Goal: Complete application form: Complete application form

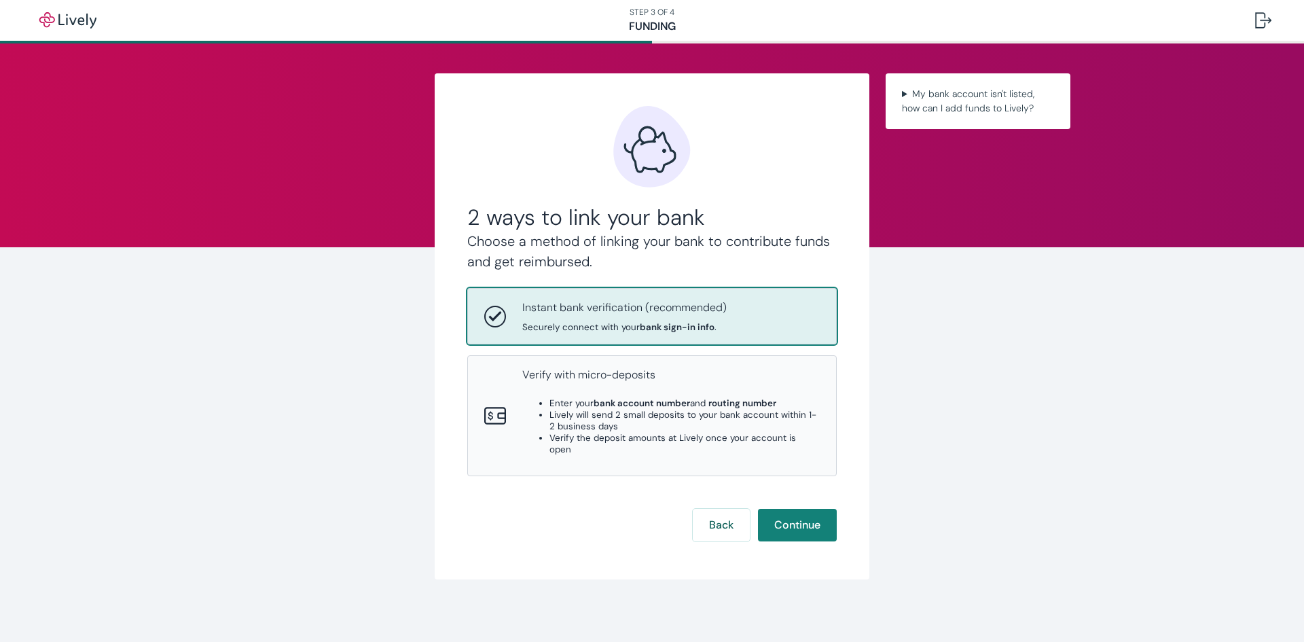
drag, startPoint x: 672, startPoint y: 314, endPoint x: 680, endPoint y: 323, distance: 12.5
click at [672, 313] on p "Instant bank verification (recommended)" at bounding box center [624, 308] width 204 height 16
click at [796, 511] on button "Continue" at bounding box center [797, 525] width 79 height 33
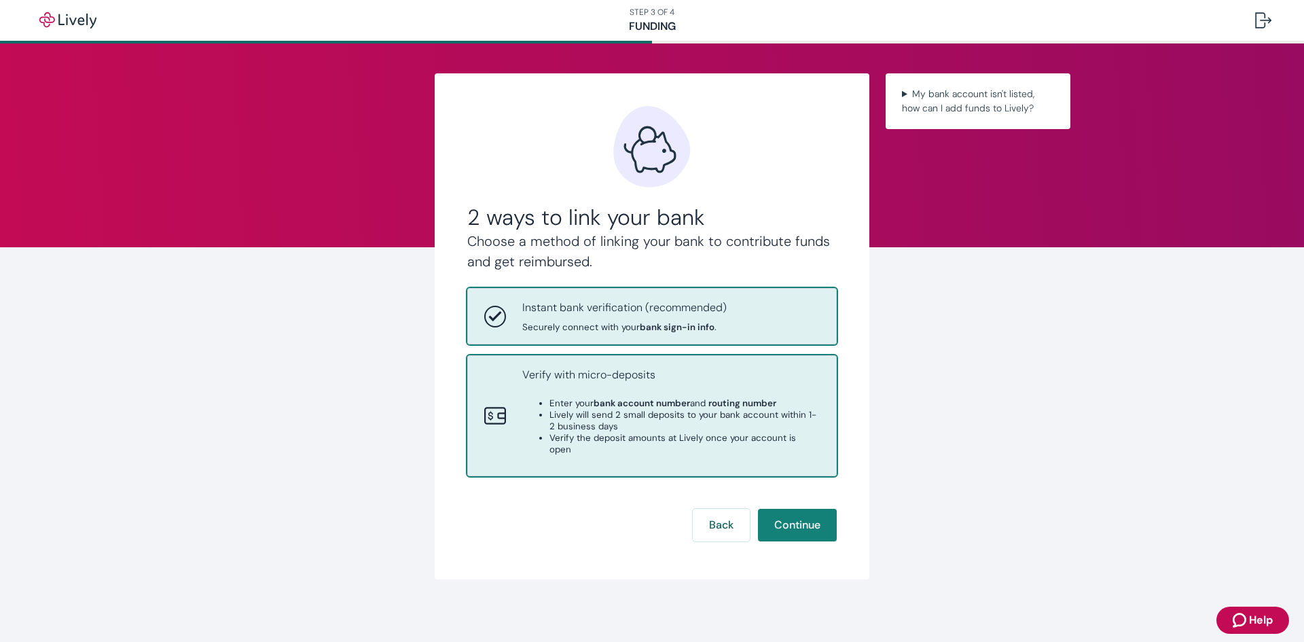
click at [679, 419] on li "Lively will send 2 small deposits to your bank account within 1-2 business days" at bounding box center [685, 420] width 270 height 23
click at [698, 315] on p "Instant bank verification (recommended)" at bounding box center [624, 308] width 204 height 16
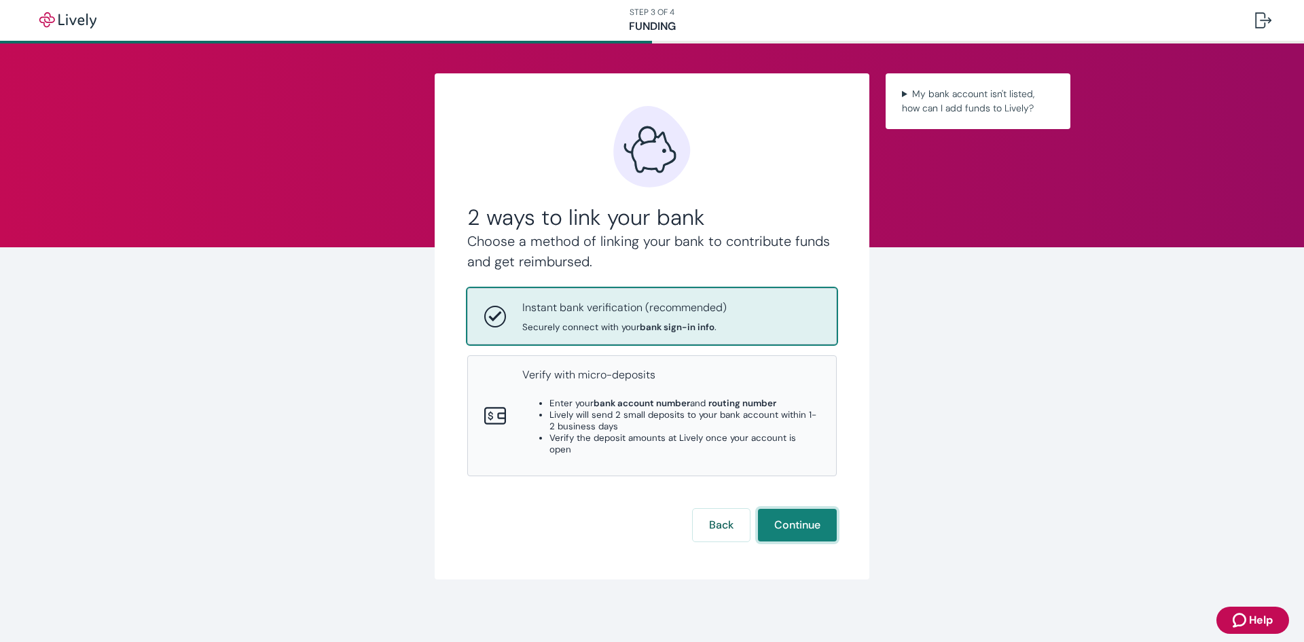
click at [799, 513] on button "Continue" at bounding box center [797, 525] width 79 height 33
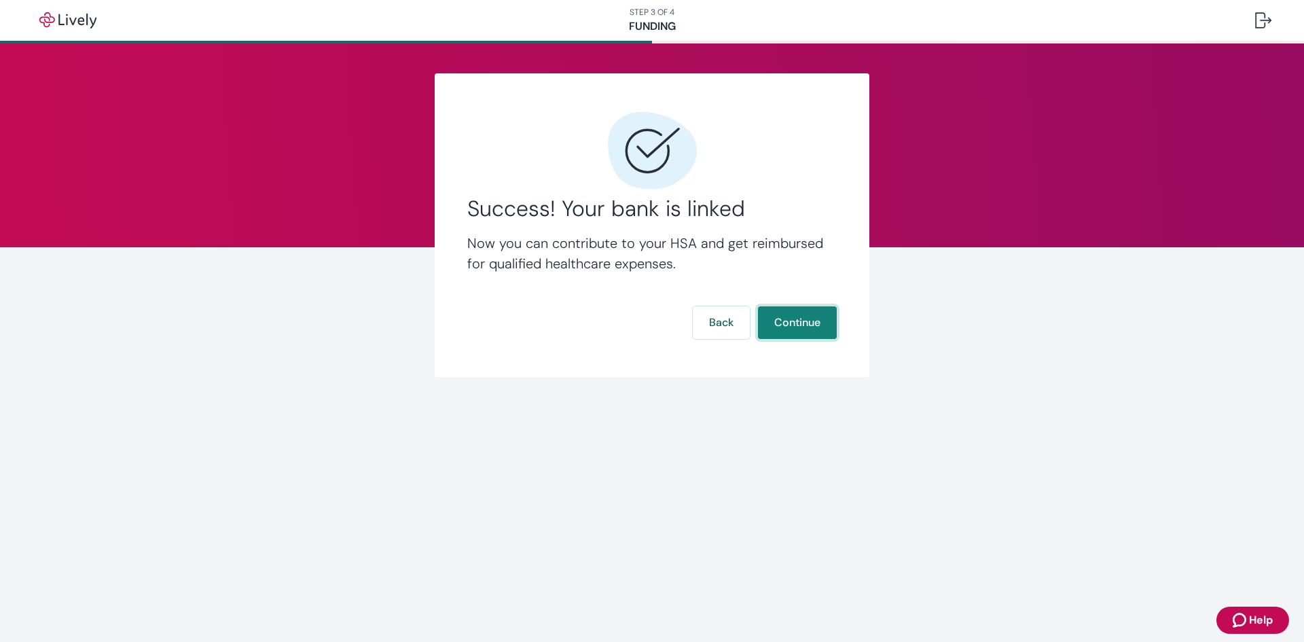
click at [799, 319] on button "Continue" at bounding box center [797, 322] width 79 height 33
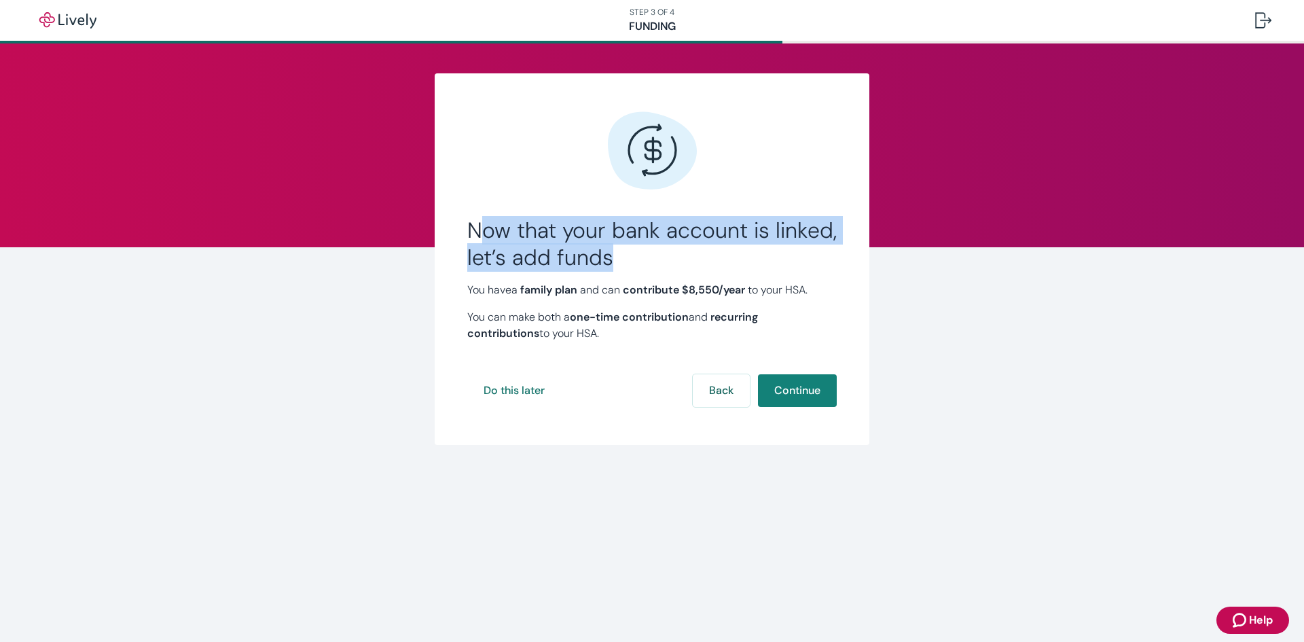
drag, startPoint x: 477, startPoint y: 234, endPoint x: 680, endPoint y: 266, distance: 205.6
click at [680, 266] on h2 "Now that your bank account is linked, let’s add funds" at bounding box center [652, 244] width 370 height 54
drag, startPoint x: 636, startPoint y: 257, endPoint x: 427, endPoint y: 217, distance: 213.0
click at [427, 217] on div "Now that your bank account is linked, let’s add funds You have a family plan an…" at bounding box center [652, 259] width 652 height 372
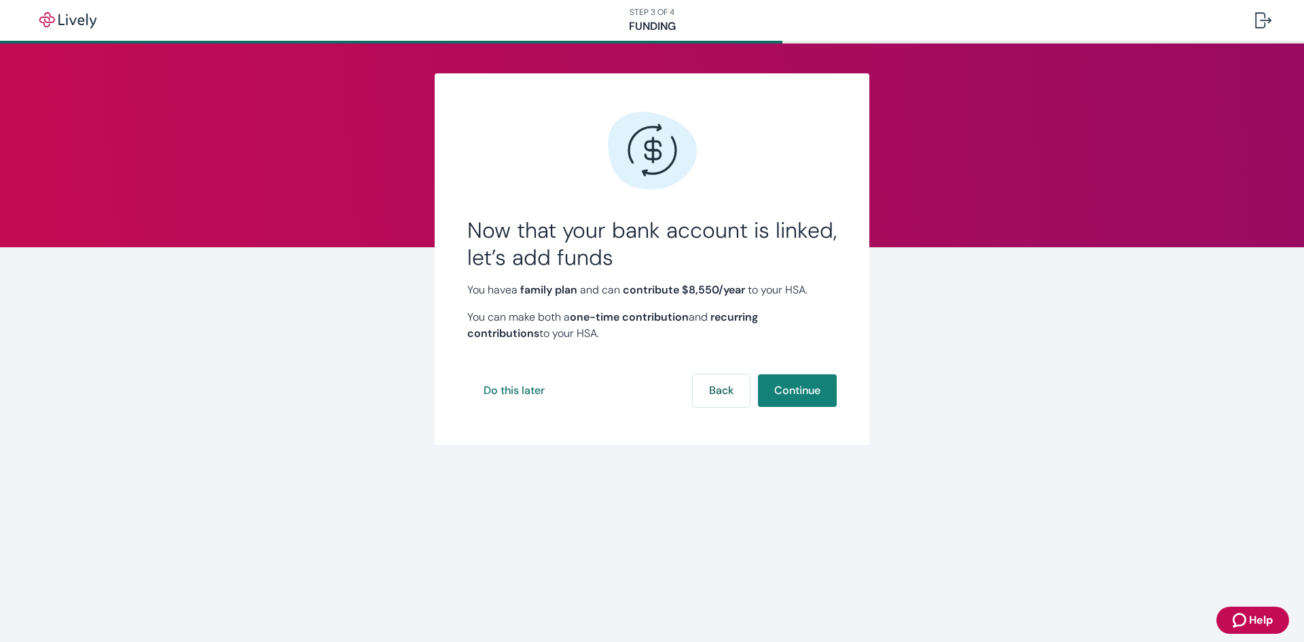
click at [492, 287] on p "You have a family plan and can contribute $8,550 /year to your HSA." at bounding box center [652, 290] width 370 height 16
drag, startPoint x: 471, startPoint y: 290, endPoint x: 841, endPoint y: 295, distance: 369.6
click at [841, 295] on div "Now that your bank account is linked, let’s add funds You have a family plan an…" at bounding box center [652, 259] width 435 height 372
click at [828, 298] on div "Now that your bank account is linked, let’s add funds You have a family plan an…" at bounding box center [652, 259] width 435 height 372
drag, startPoint x: 540, startPoint y: 323, endPoint x: 437, endPoint y: 272, distance: 114.5
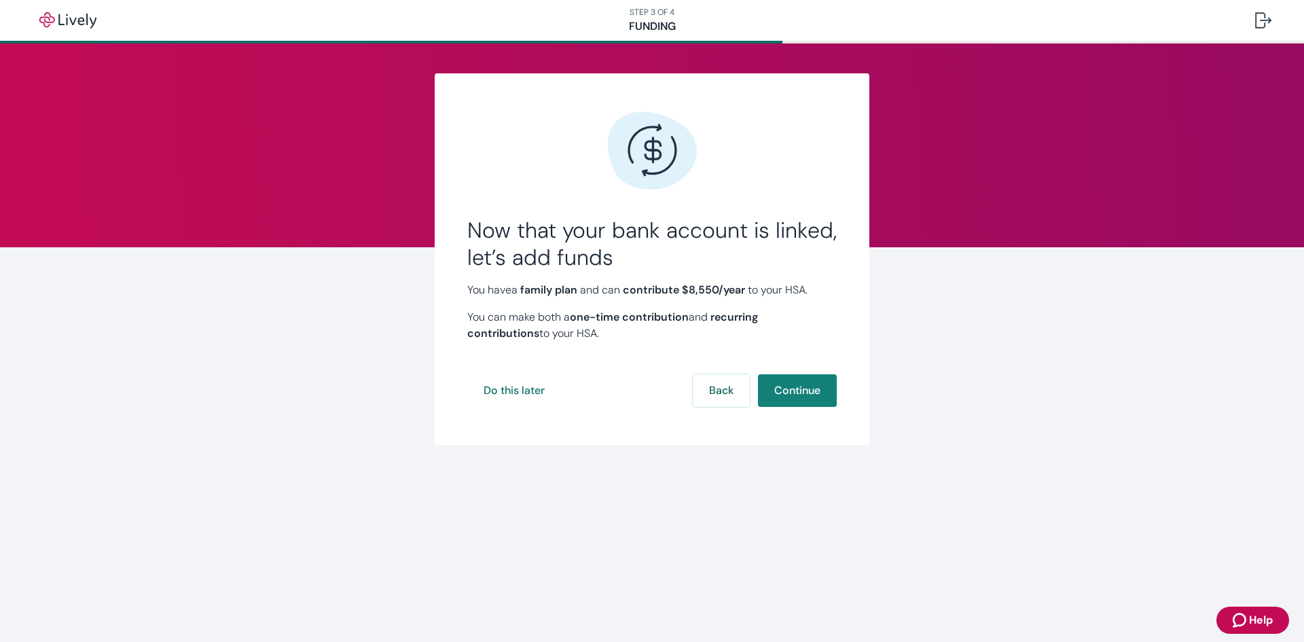
click at [437, 272] on div "Now that your bank account is linked, let’s add funds You have a family plan an…" at bounding box center [652, 259] width 435 height 372
click at [609, 337] on p "You can make both a one-time contribution and recurring contributions to your H…" at bounding box center [652, 325] width 370 height 33
drag, startPoint x: 609, startPoint y: 337, endPoint x: 463, endPoint y: 224, distance: 184.0
click at [463, 224] on div "Now that your bank account is linked, let’s add funds You have a family plan an…" at bounding box center [652, 259] width 435 height 372
click at [644, 327] on p "You can make both a one-time contribution and recurring contributions to your H…" at bounding box center [652, 325] width 370 height 33
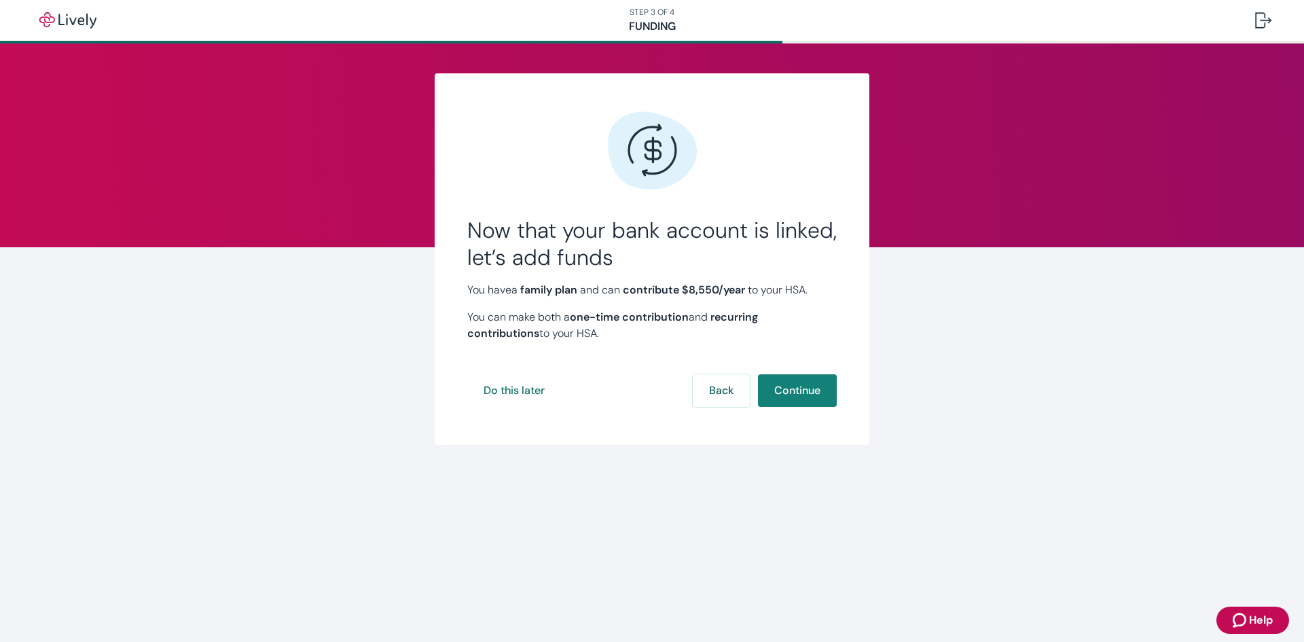
drag, startPoint x: 625, startPoint y: 330, endPoint x: 465, endPoint y: 209, distance: 200.8
click at [465, 209] on div "Now that your bank account is linked, let’s add funds You have a family plan an…" at bounding box center [652, 259] width 435 height 372
click at [484, 237] on h2 "Now that your bank account is linked, let’s add funds" at bounding box center [652, 244] width 370 height 54
click at [528, 387] on button "Do this later" at bounding box center [514, 390] width 94 height 33
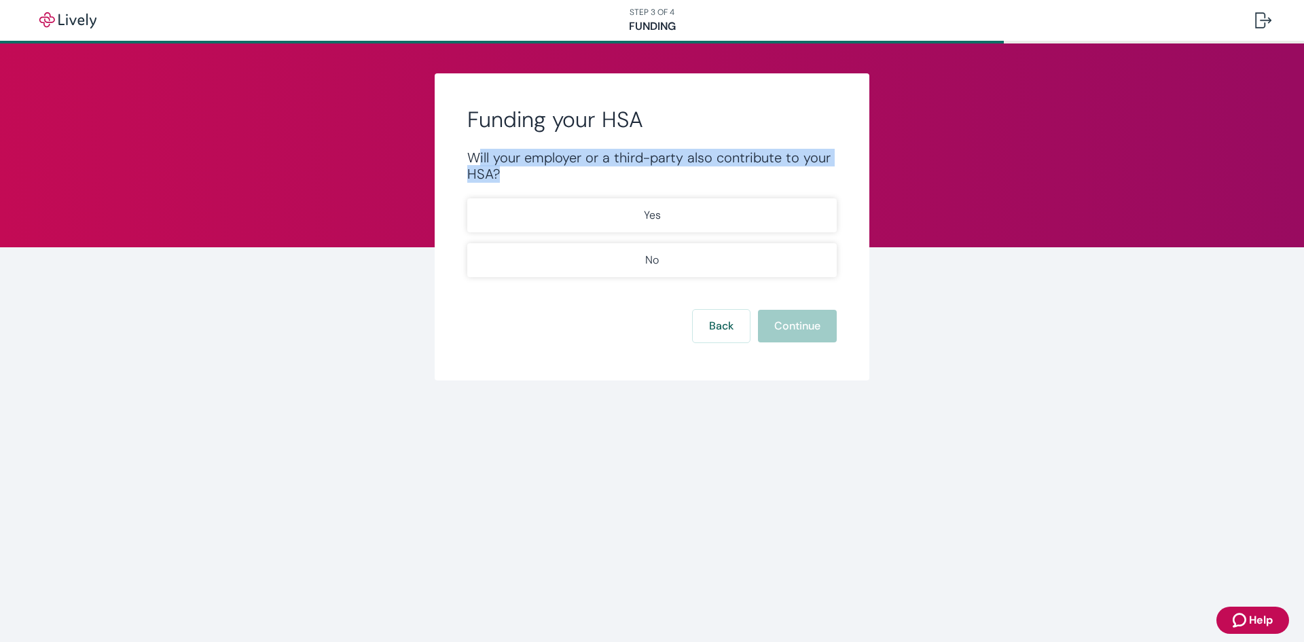
drag, startPoint x: 477, startPoint y: 156, endPoint x: 756, endPoint y: 179, distance: 280.1
click at [756, 179] on div "Will your employer or a third-party also contribute to your HSA?" at bounding box center [652, 165] width 370 height 33
click at [756, 178] on div "Will your employer or a third-party also contribute to your HSA?" at bounding box center [652, 165] width 370 height 33
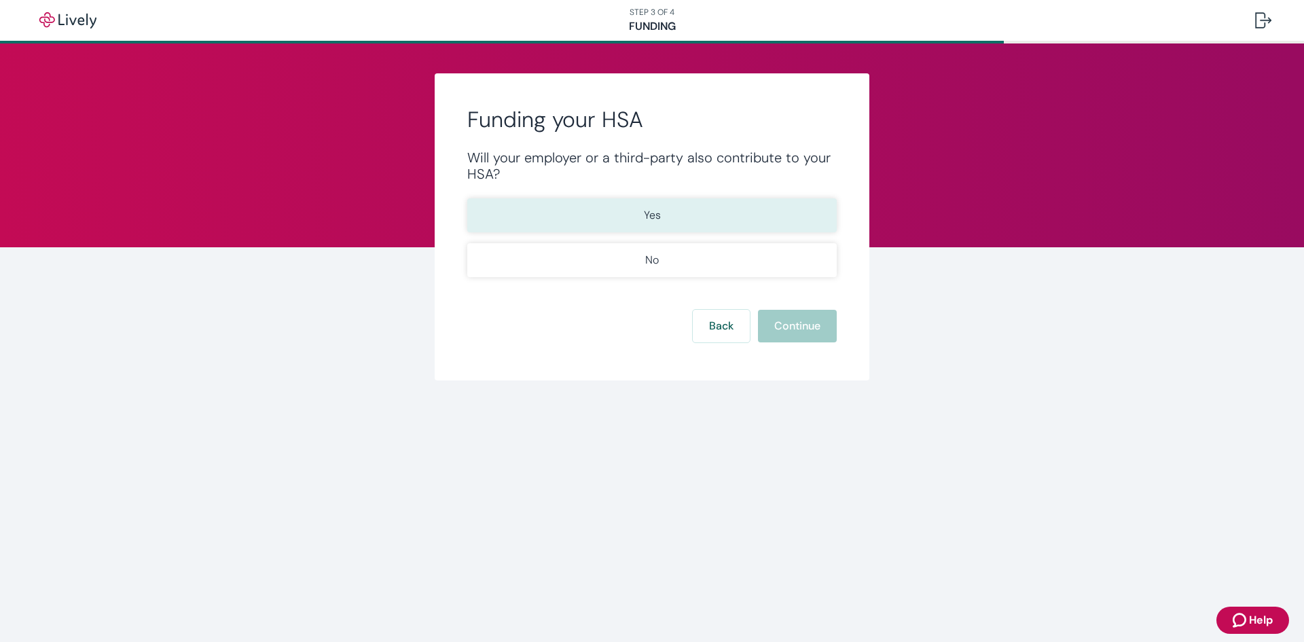
click at [653, 209] on p "Yes" at bounding box center [652, 215] width 17 height 16
click at [793, 316] on button "Continue" at bounding box center [797, 326] width 79 height 33
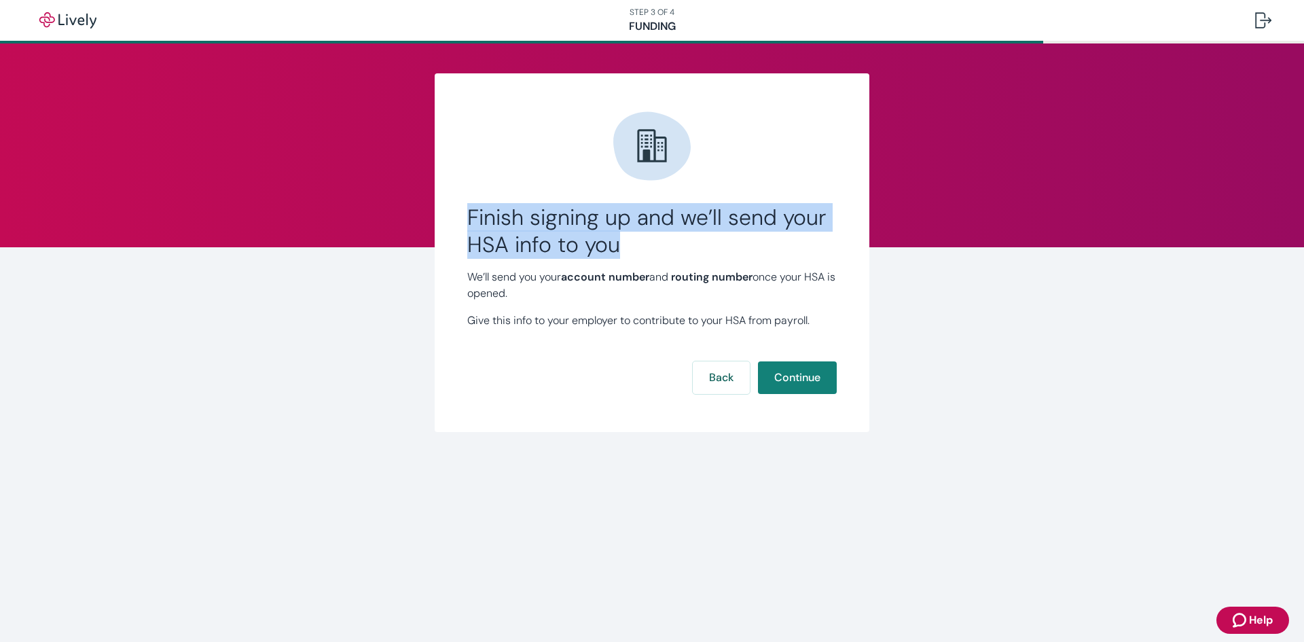
drag, startPoint x: 628, startPoint y: 250, endPoint x: 418, endPoint y: 224, distance: 210.8
click at [418, 224] on div "Finish signing up and we’ll send your HSA info to you We’ll send you your accou…" at bounding box center [652, 252] width 652 height 359
click at [631, 236] on h2 "Finish signing up and we’ll send your HSA info to you" at bounding box center [652, 231] width 370 height 54
drag, startPoint x: 499, startPoint y: 234, endPoint x: 450, endPoint y: 217, distance: 51.4
click at [450, 217] on div "Finish signing up and we’ll send your HSA info to you We’ll send you your accou…" at bounding box center [652, 252] width 435 height 359
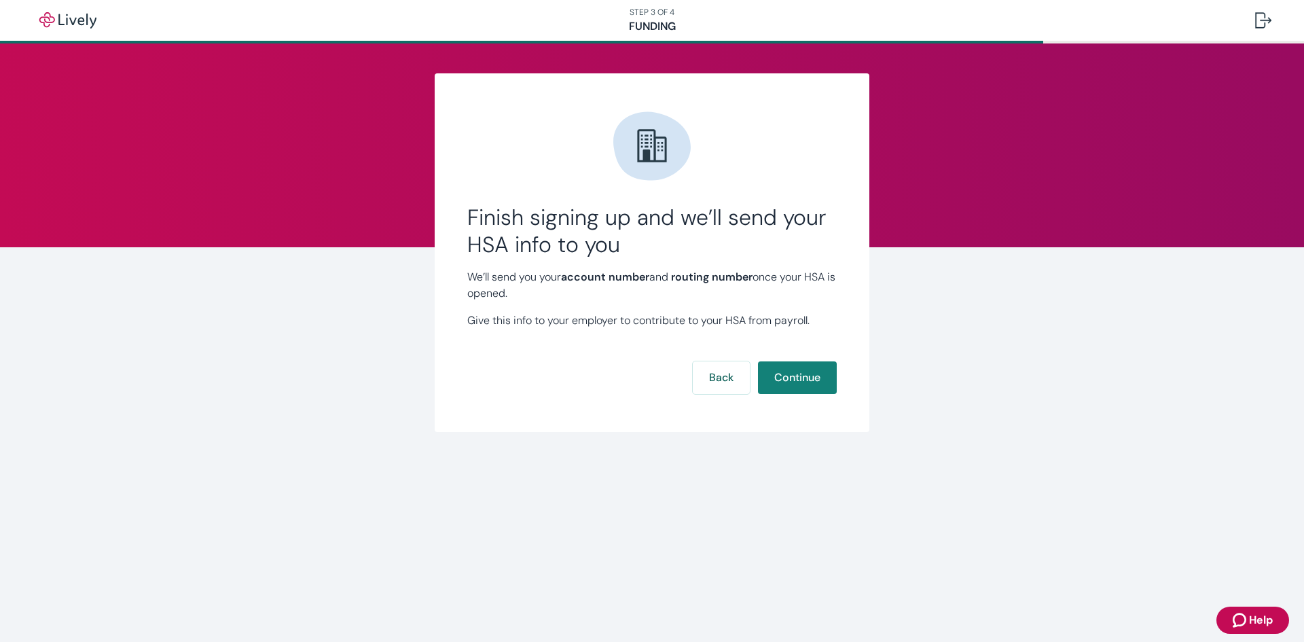
click at [586, 260] on div "Finish signing up and we’ll send your HSA info to you We’ll send you your accou…" at bounding box center [652, 252] width 435 height 359
drag, startPoint x: 527, startPoint y: 295, endPoint x: 425, endPoint y: 276, distance: 104.4
click at [425, 276] on div "Finish signing up and we’ll send your HSA info to you We’ll send you your accou…" at bounding box center [652, 252] width 652 height 359
click at [623, 300] on p "We’ll send you your account number and routing number once your HSA is opened." at bounding box center [652, 285] width 370 height 33
click at [795, 378] on button "Continue" at bounding box center [797, 377] width 79 height 33
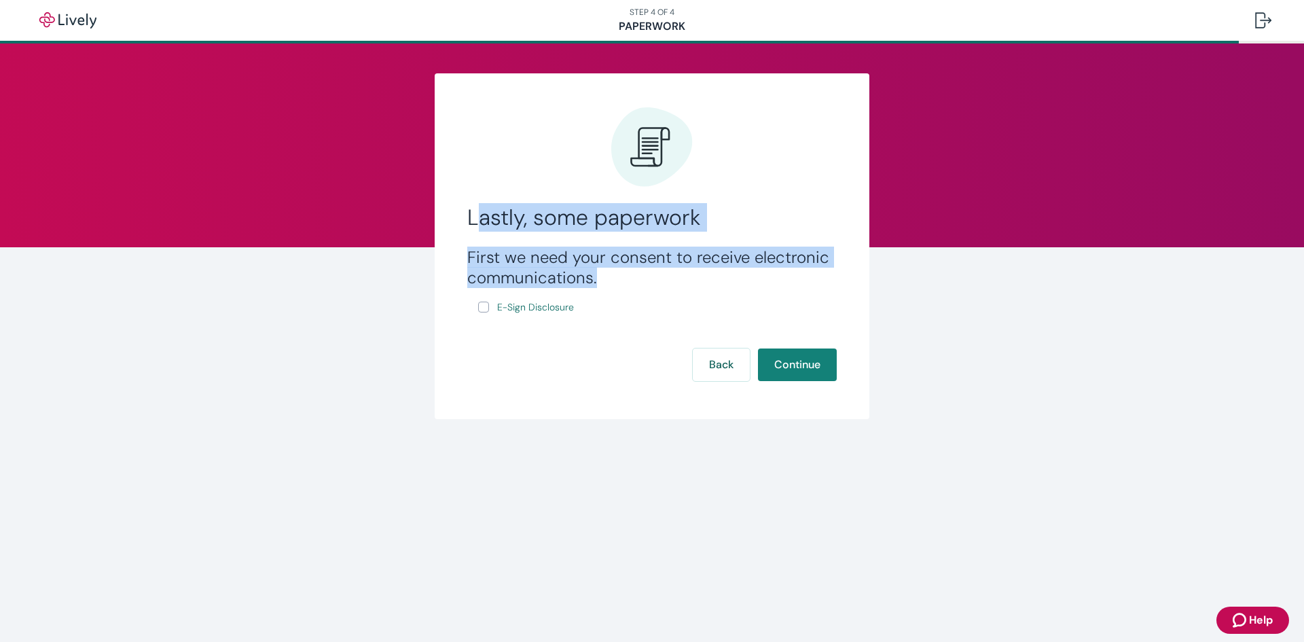
drag, startPoint x: 505, startPoint y: 220, endPoint x: 633, endPoint y: 274, distance: 138.8
click at [633, 274] on div "Lastly, some paperwork First we need your consent to receive electronic communi…" at bounding box center [652, 246] width 435 height 346
click at [633, 274] on h3 "First we need your consent to receive electronic communications." at bounding box center [652, 267] width 370 height 41
drag, startPoint x: 537, startPoint y: 261, endPoint x: 457, endPoint y: 215, distance: 92.5
click at [457, 215] on div "Lastly, some paperwork First we need your consent to receive electronic communi…" at bounding box center [652, 246] width 435 height 346
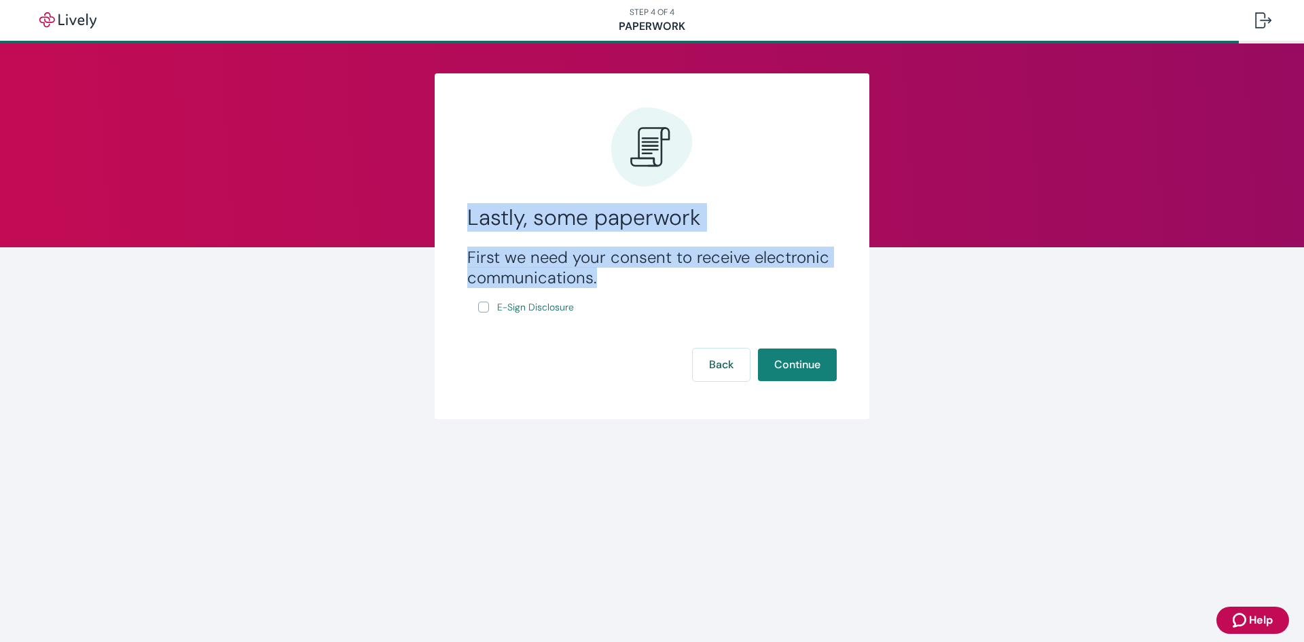
click at [625, 277] on h3 "First we need your consent to receive electronic communications." at bounding box center [652, 267] width 370 height 41
drag, startPoint x: 566, startPoint y: 268, endPoint x: 461, endPoint y: 214, distance: 117.9
click at [461, 214] on div "Lastly, some paperwork First we need your consent to receive electronic communi…" at bounding box center [652, 246] width 435 height 346
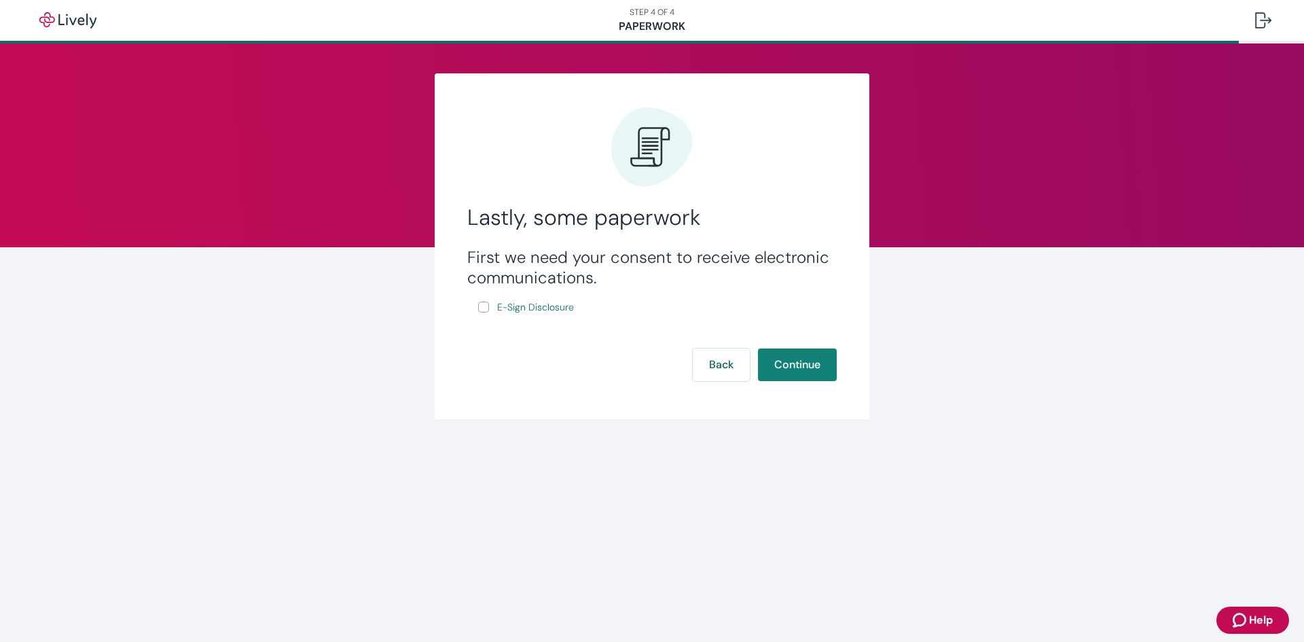
click at [643, 279] on h3 "First we need your consent to receive electronic communications." at bounding box center [652, 267] width 370 height 41
click at [486, 310] on input "E-Sign Disclosure" at bounding box center [483, 307] width 11 height 11
checkbox input "true"
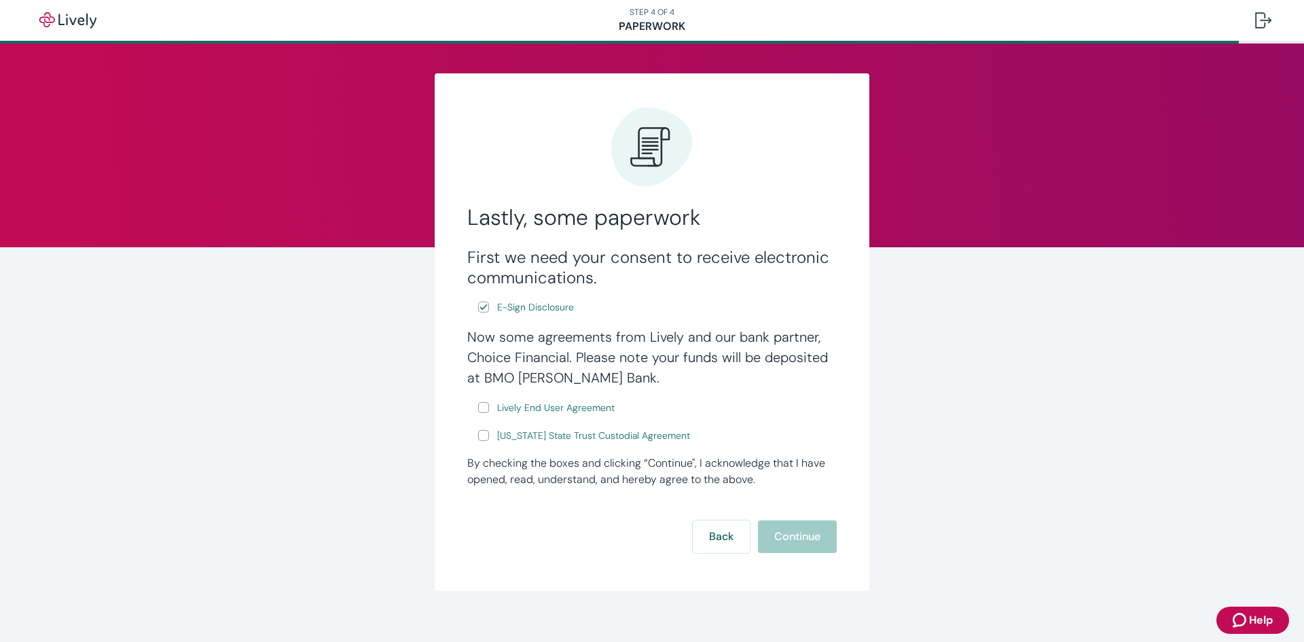
click at [482, 406] on input "Lively End User Agreement" at bounding box center [483, 407] width 11 height 11
checkbox input "true"
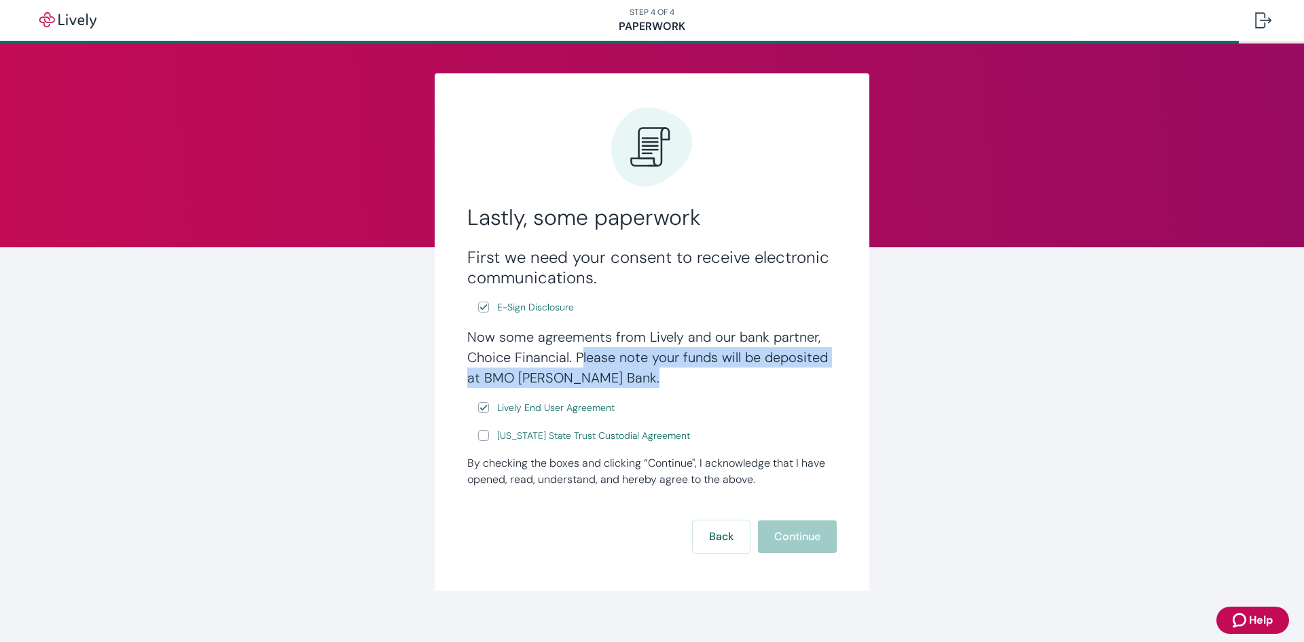
drag, startPoint x: 575, startPoint y: 356, endPoint x: 624, endPoint y: 377, distance: 53.2
click at [624, 377] on h4 "Now some agreements from Lively and our bank partner, Choice Financial. Please …" at bounding box center [652, 357] width 370 height 61
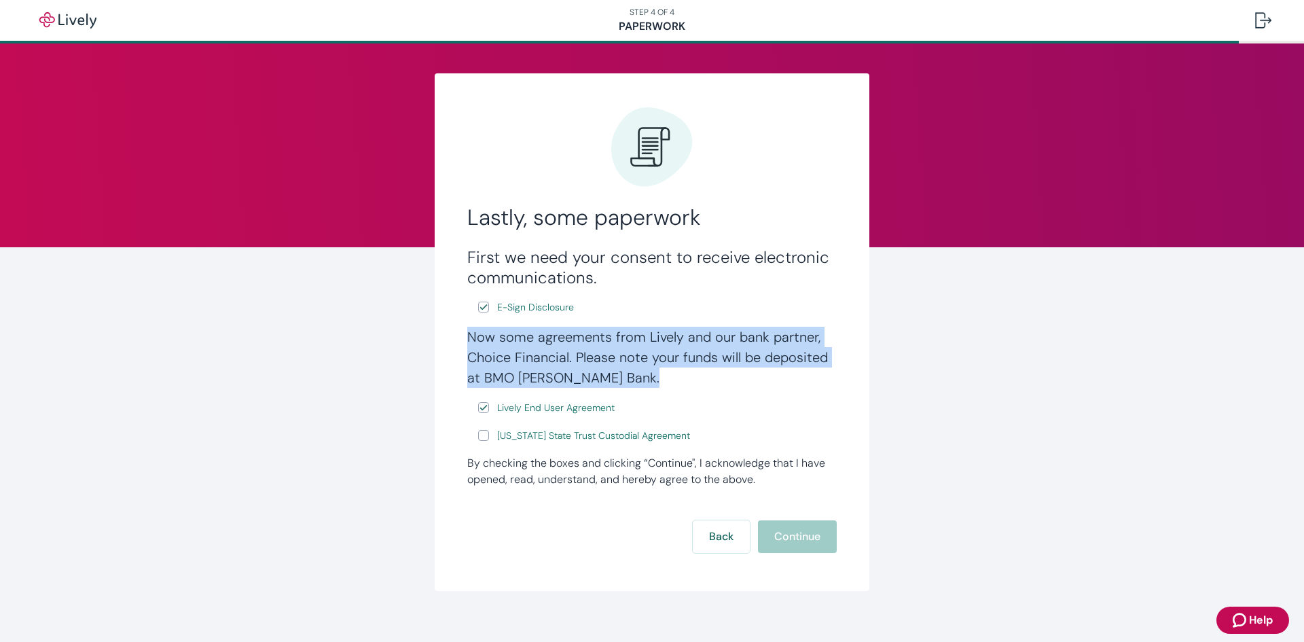
drag, startPoint x: 593, startPoint y: 379, endPoint x: 459, endPoint y: 337, distance: 140.3
click at [459, 337] on div "Lastly, some paperwork First we need your consent to receive electronic communi…" at bounding box center [652, 332] width 435 height 518
click at [623, 382] on h4 "Now some agreements from Lively and our bank partner, Choice Financial. Please …" at bounding box center [652, 357] width 370 height 61
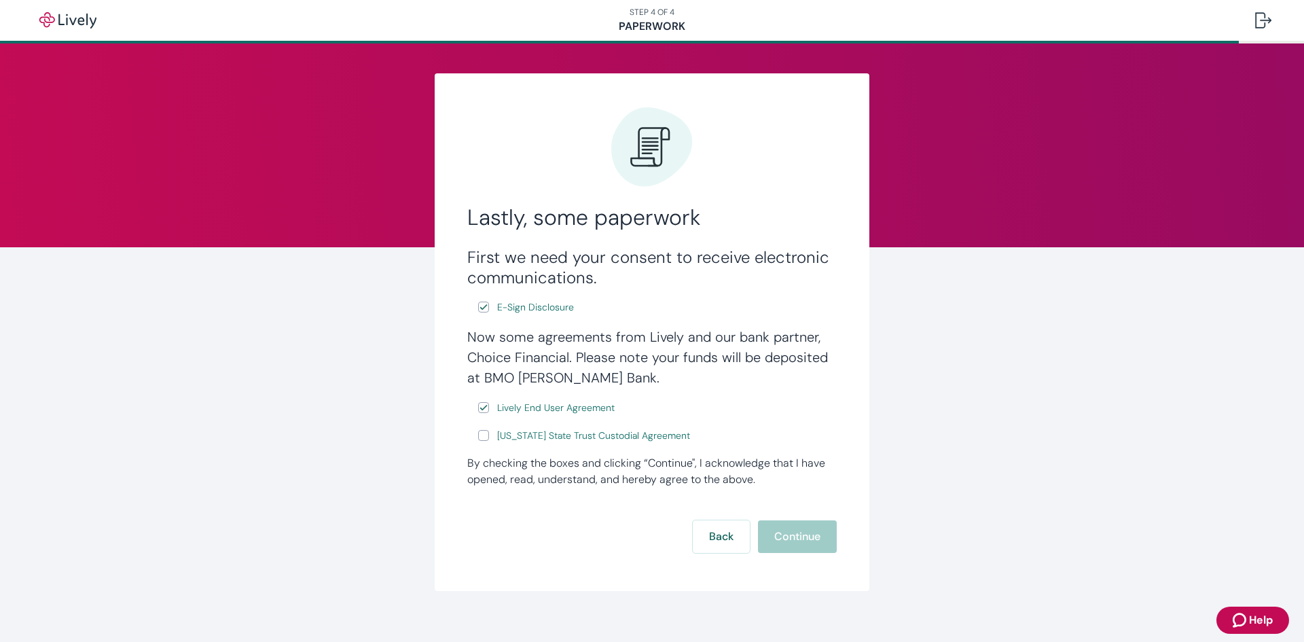
click at [480, 435] on input "[US_STATE] State Trust Custodial Agreement" at bounding box center [483, 435] width 11 height 11
checkbox input "true"
click at [552, 304] on span "E-Sign Disclosure" at bounding box center [535, 307] width 77 height 14
click at [797, 545] on button "Continue" at bounding box center [797, 536] width 79 height 33
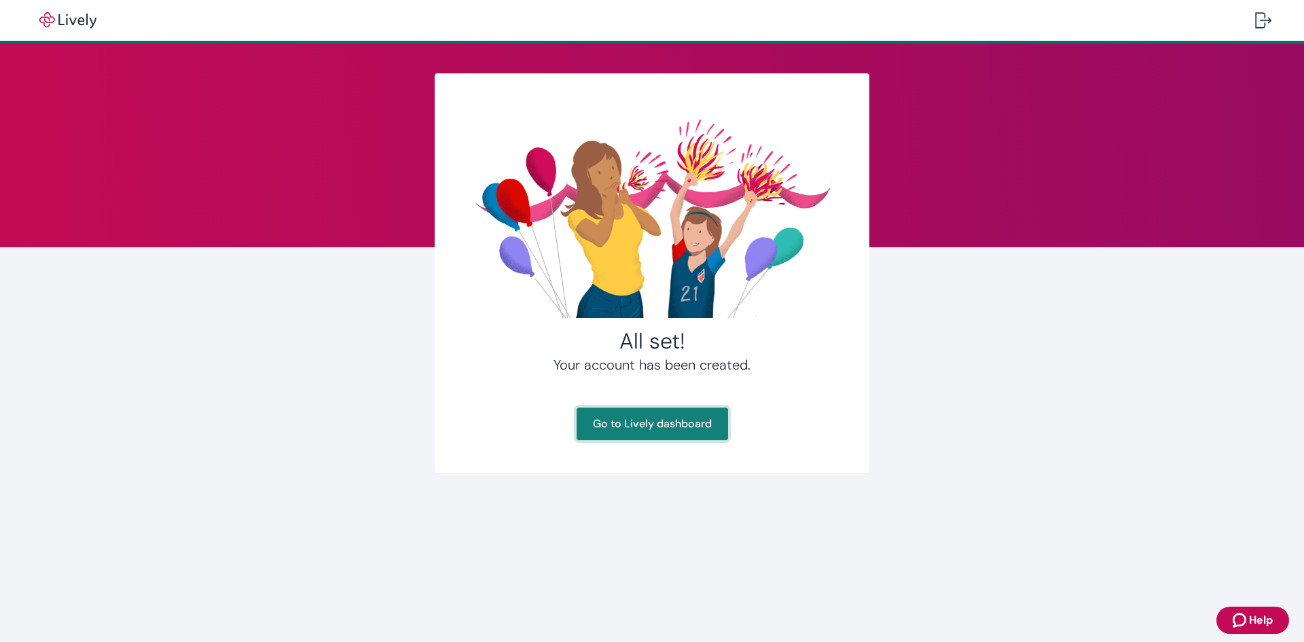
click at [638, 427] on link "Go to Lively dashboard" at bounding box center [652, 424] width 151 height 33
